Goal: Task Accomplishment & Management: Manage account settings

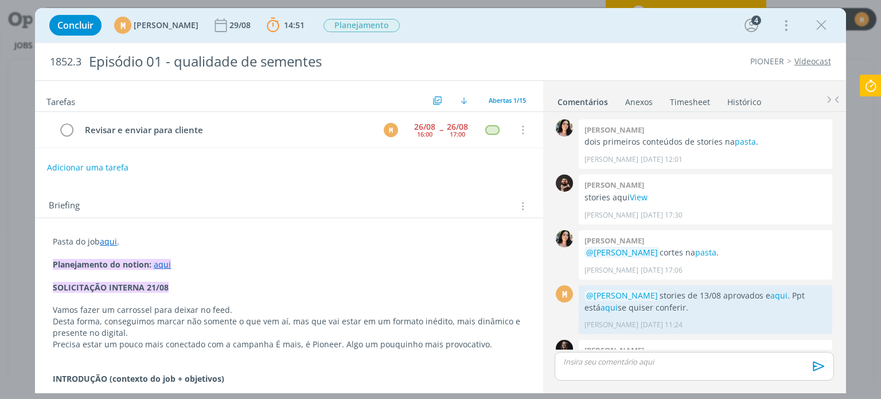
scroll to position [549, 0]
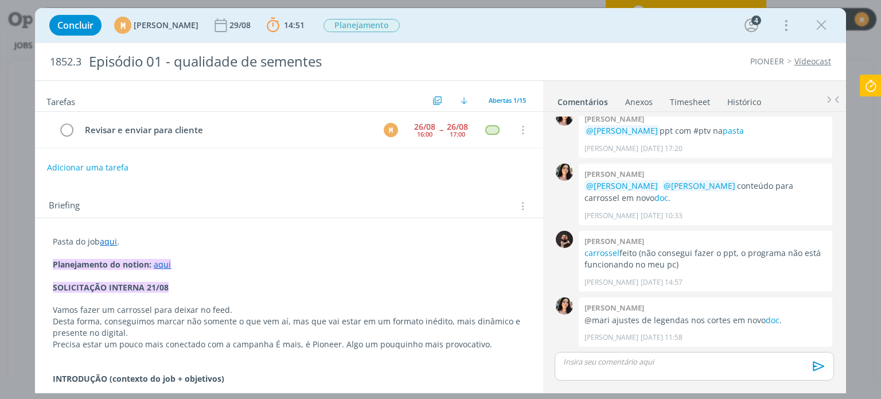
click at [868, 89] on icon at bounding box center [870, 86] width 21 height 22
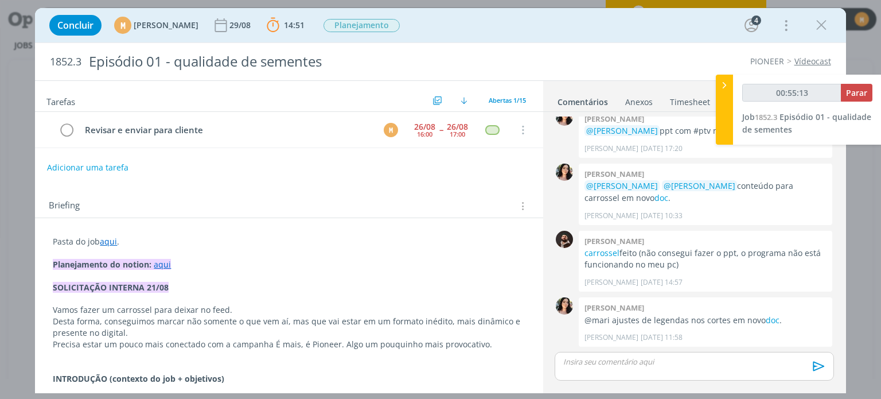
type input "00:55:14"
click at [858, 92] on span "Parar" at bounding box center [856, 92] width 21 height 11
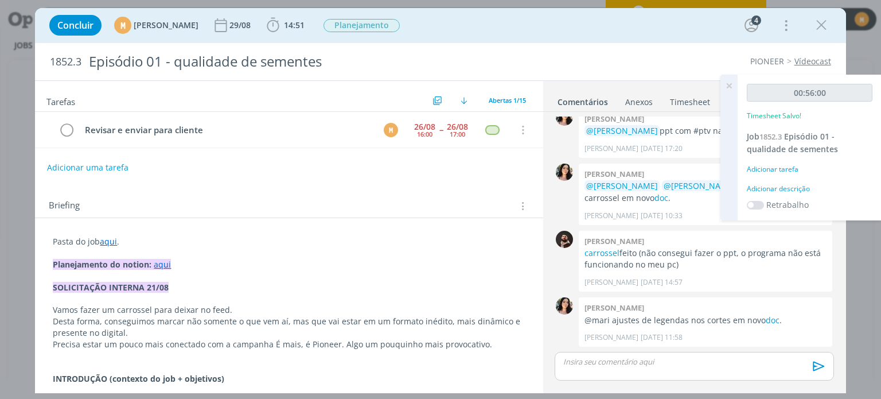
click at [785, 189] on div "Adicionar descrição" at bounding box center [810, 189] width 126 height 10
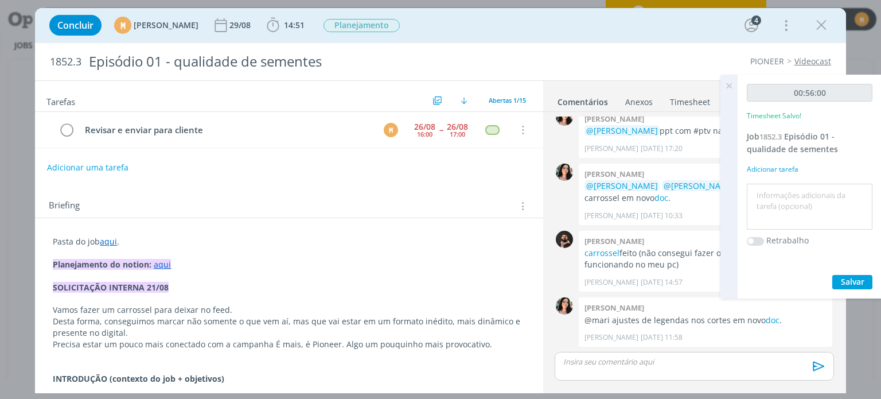
click at [778, 204] on textarea at bounding box center [810, 206] width 120 height 41
type textarea "Compilando ajustes + envio Topfilms"
click at [846, 279] on span "Salvar" at bounding box center [853, 281] width 24 height 11
click at [110, 240] on link "aqui" at bounding box center [108, 241] width 17 height 11
click at [125, 258] on link "https://sobeae.sharepoint.com/:f:/s/SOBEAE/EoPbOljiMGlMs5Lyp1DHcqAB2yFrU3xwtJ0g…" at bounding box center [127, 263] width 87 height 15
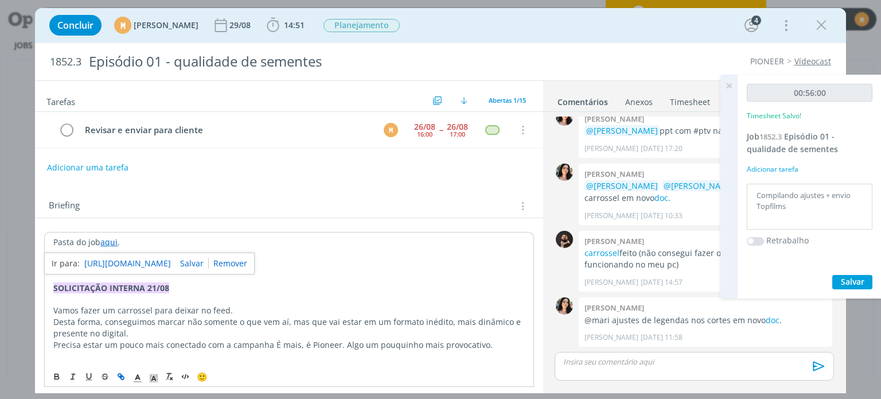
click at [657, 366] on p "dialog" at bounding box center [694, 361] width 260 height 10
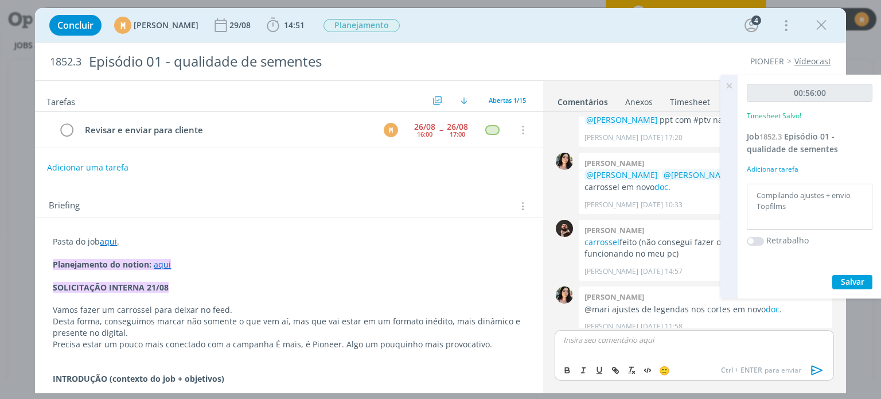
scroll to position [571, 0]
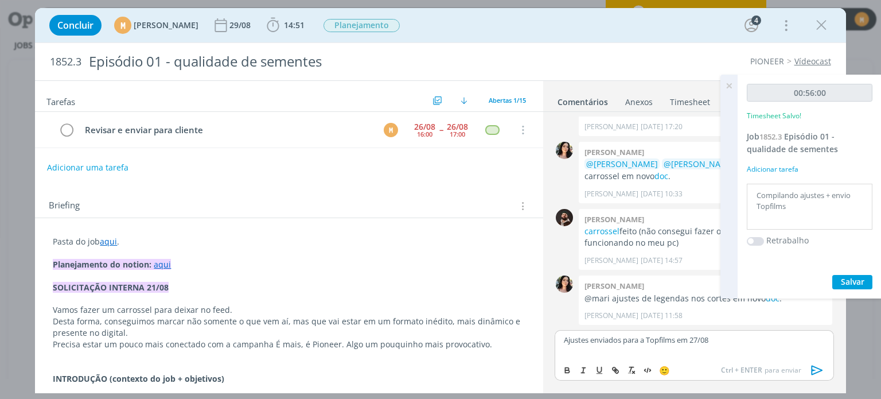
click at [819, 373] on icon "dialog" at bounding box center [817, 369] width 17 height 17
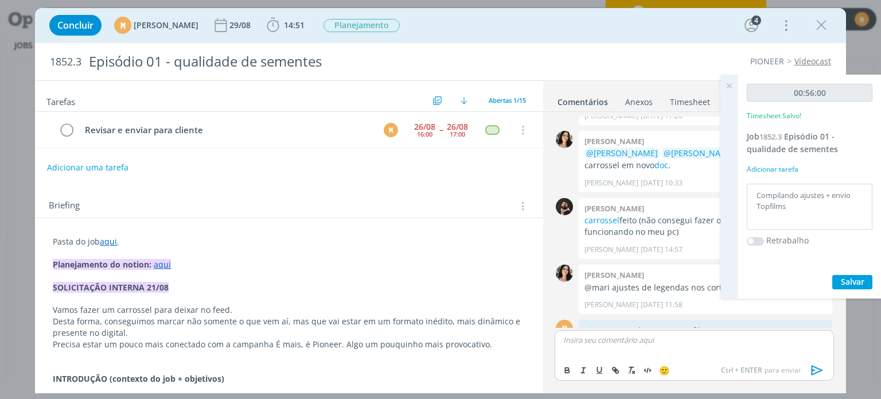
scroll to position [615, 0]
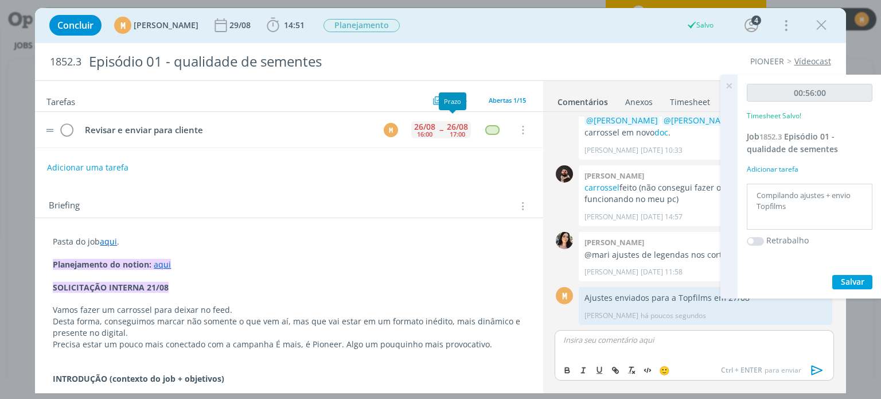
click at [447, 126] on div "26/08" at bounding box center [457, 127] width 21 height 8
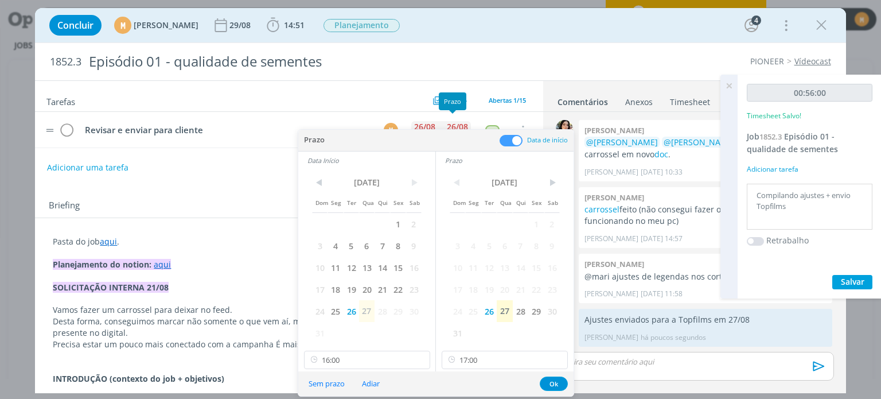
scroll to position [592, 0]
click at [520, 307] on span "28" at bounding box center [520, 311] width 15 height 22
click at [383, 307] on span "28" at bounding box center [381, 311] width 15 height 22
click at [551, 383] on button "Ok" at bounding box center [554, 383] width 28 height 14
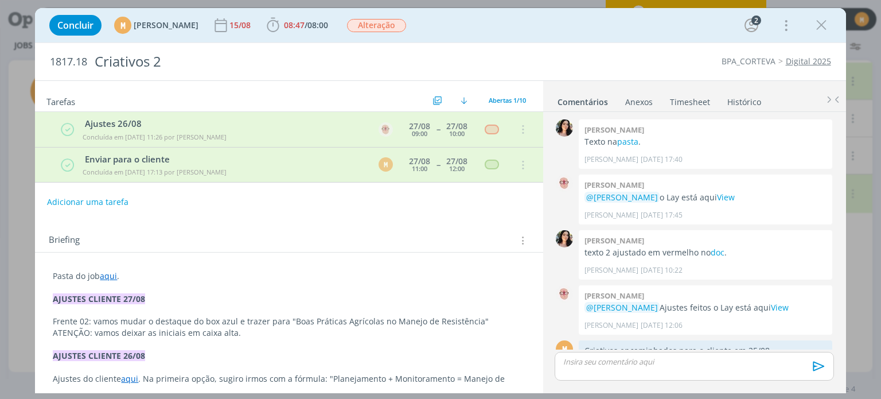
scroll to position [184, 0]
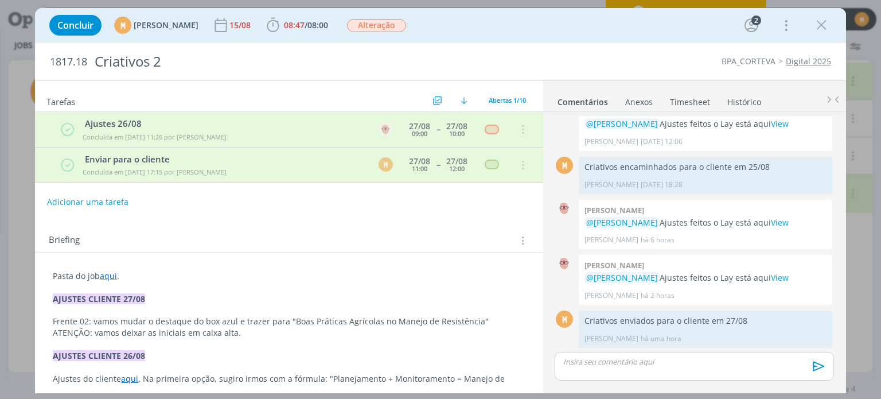
click at [642, 364] on p "dialog" at bounding box center [694, 361] width 260 height 10
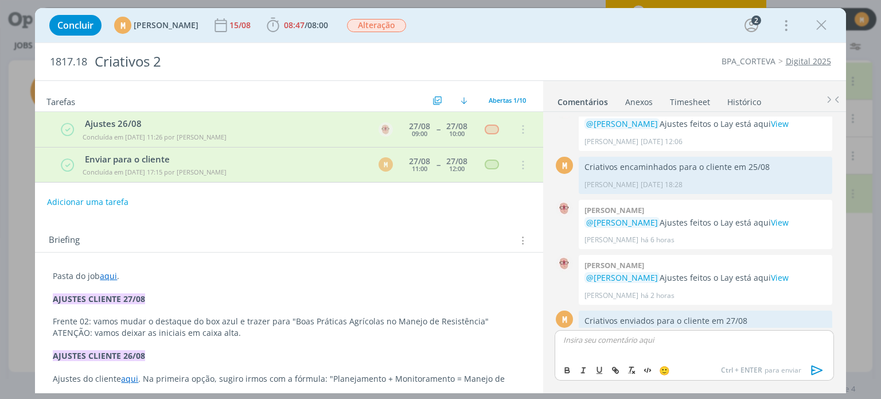
scroll to position [206, 0]
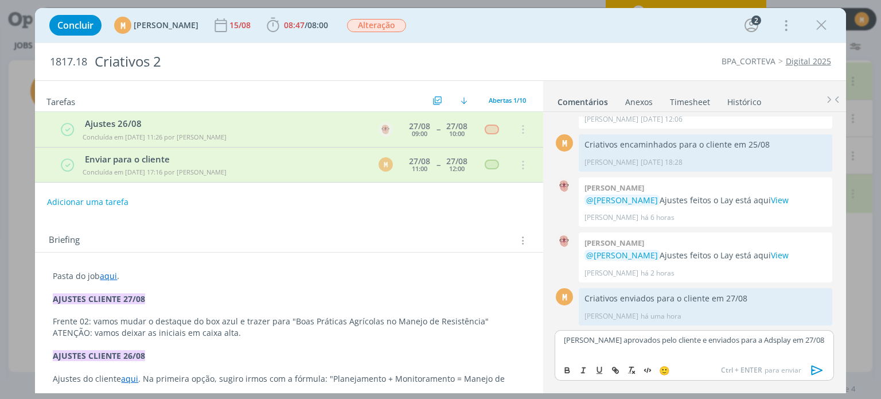
click at [816, 370] on icon "dialog" at bounding box center [817, 369] width 17 height 17
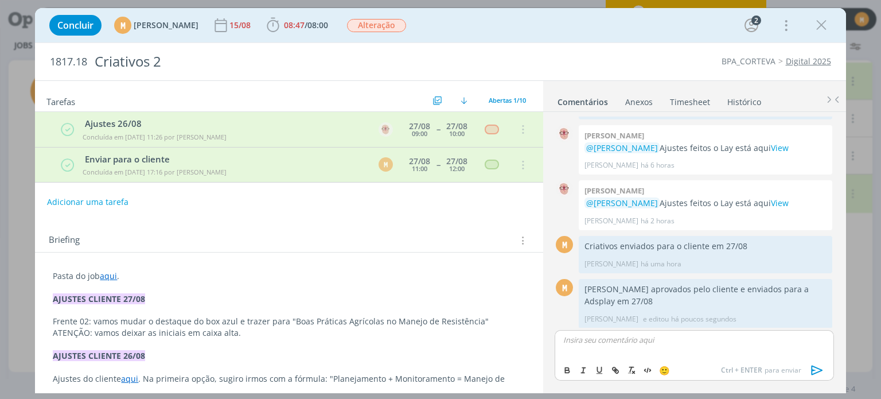
scroll to position [260, 0]
click at [106, 277] on link "aqui" at bounding box center [108, 275] width 17 height 11
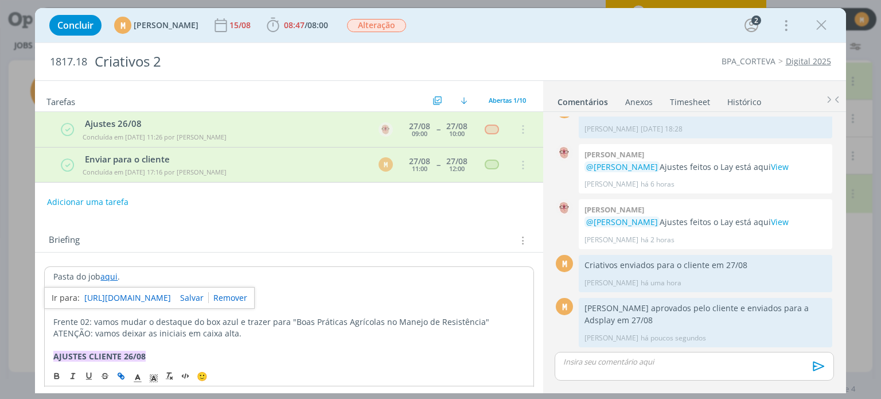
scroll to position [239, 0]
click at [112, 293] on link "[URL][DOMAIN_NAME]" at bounding box center [127, 297] width 87 height 15
click at [404, 29] on span "Alteração" at bounding box center [376, 25] width 59 height 13
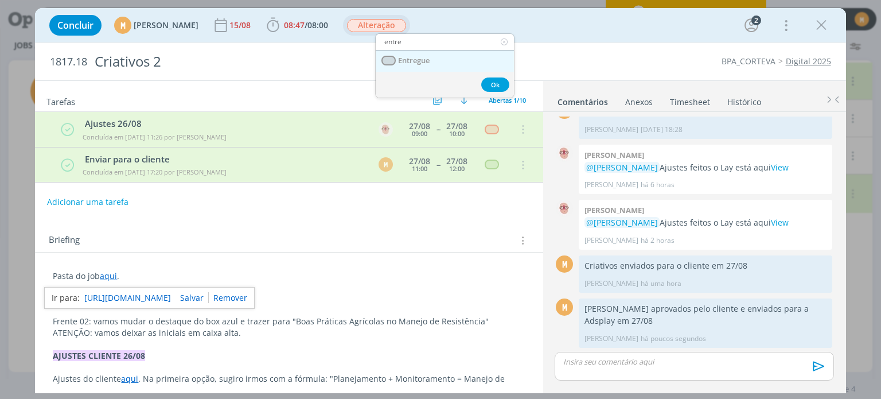
type input "entre"
click at [407, 68] on link "Entregue" at bounding box center [445, 60] width 138 height 21
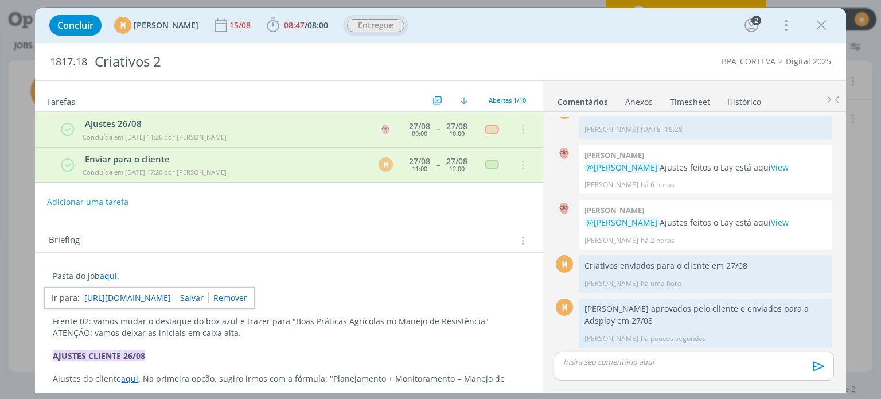
click at [691, 105] on link "Timesheet" at bounding box center [689, 99] width 41 height 17
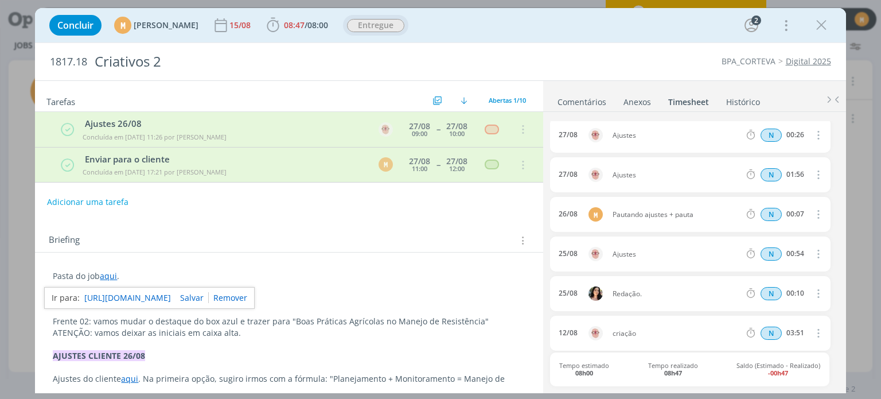
scroll to position [0, 0]
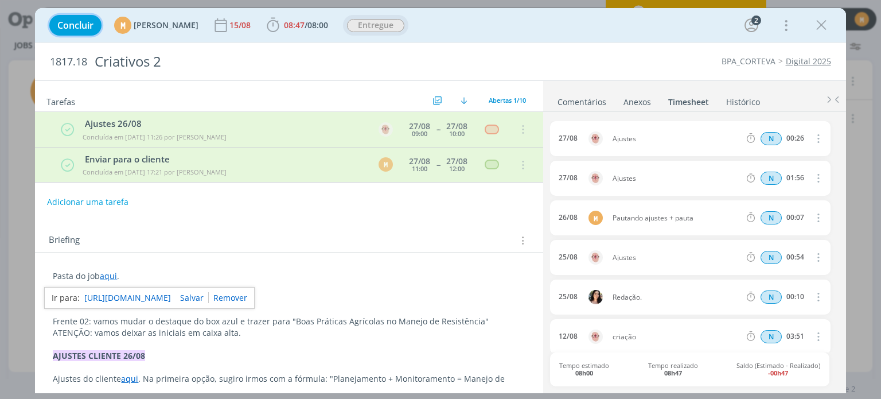
click at [74, 32] on button "Concluir" at bounding box center [75, 25] width 52 height 21
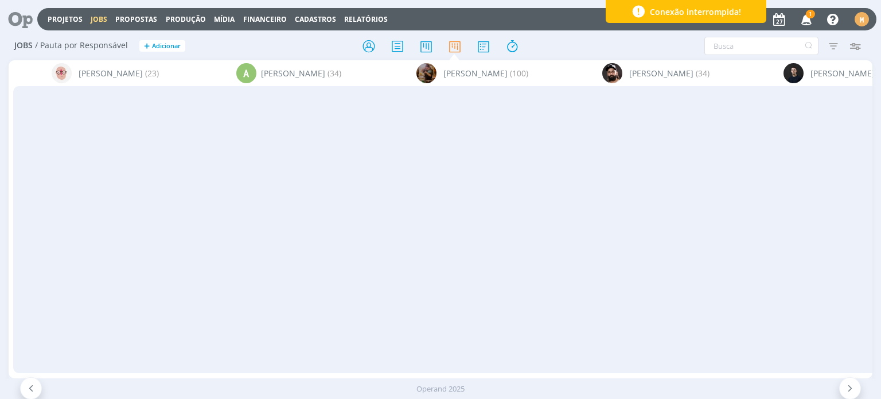
scroll to position [0, 1199]
